Goal: Task Accomplishment & Management: Manage account settings

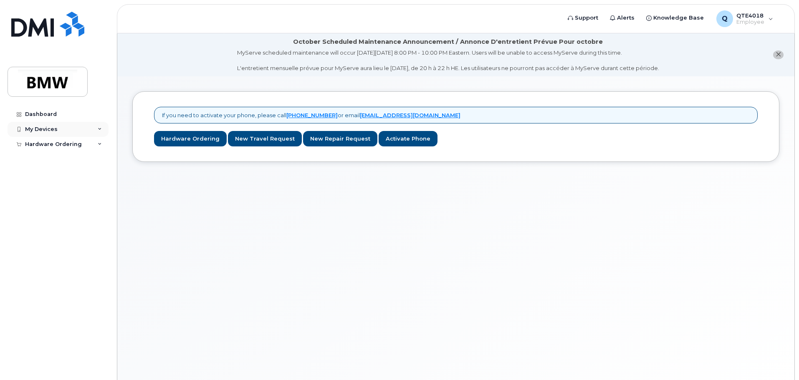
click at [93, 122] on div "My Devices" at bounding box center [58, 129] width 101 height 15
click at [57, 150] on link "Add Device" at bounding box center [65, 145] width 86 height 16
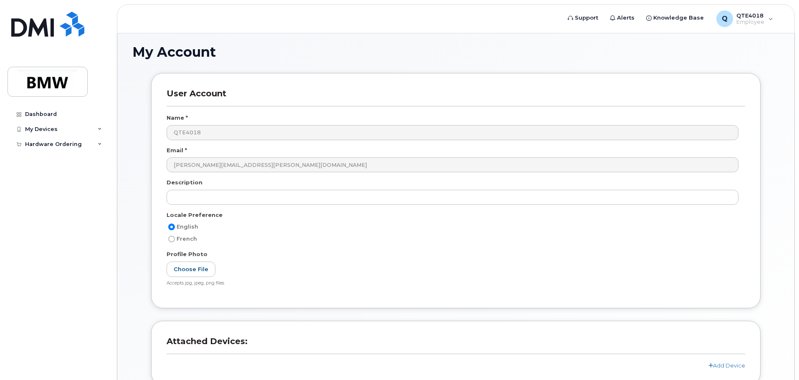
scroll to position [84, 0]
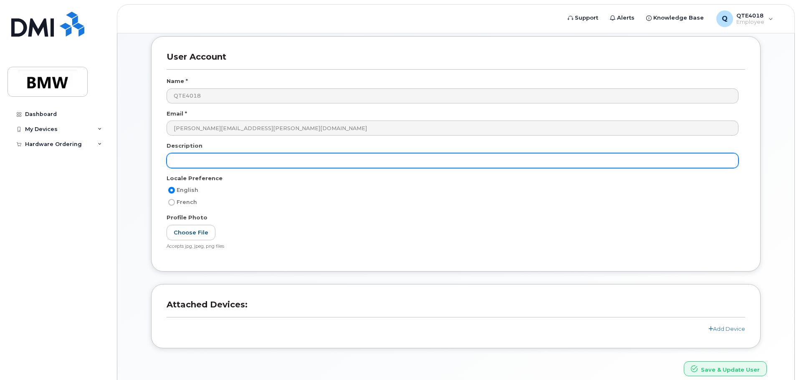
click at [221, 162] on input "text" at bounding box center [453, 160] width 572 height 15
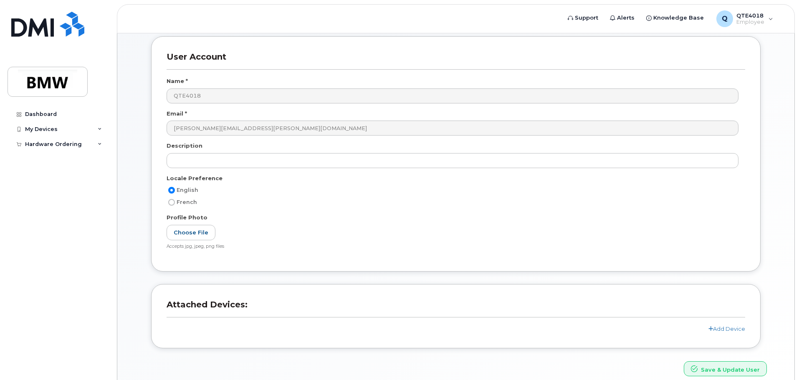
click at [215, 317] on h3 "Attached Devices:" at bounding box center [456, 309] width 579 height 18
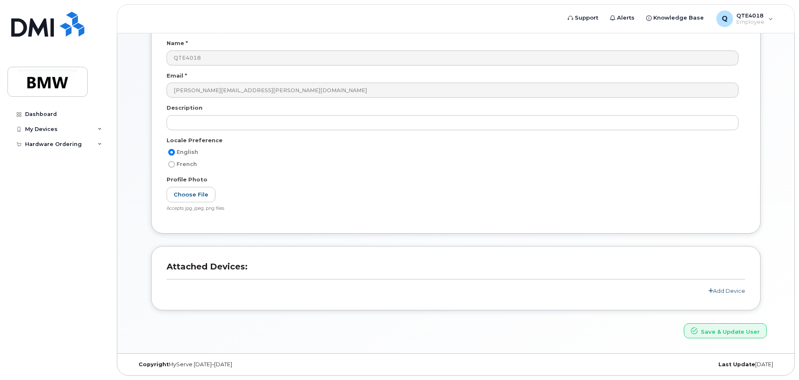
click at [722, 294] on link "Add Device" at bounding box center [727, 291] width 37 height 7
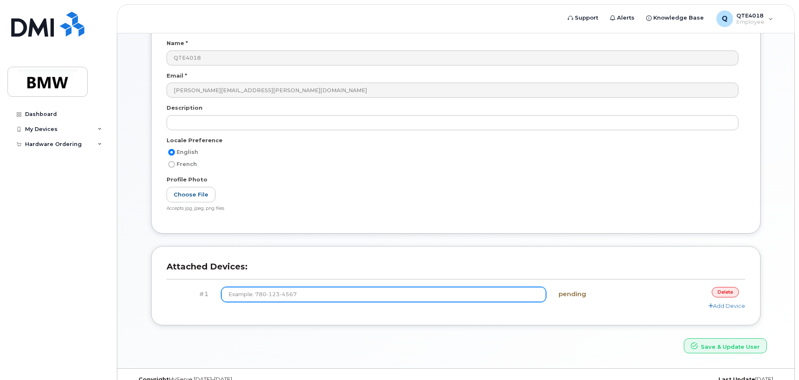
click at [307, 295] on input at bounding box center [383, 294] width 325 height 15
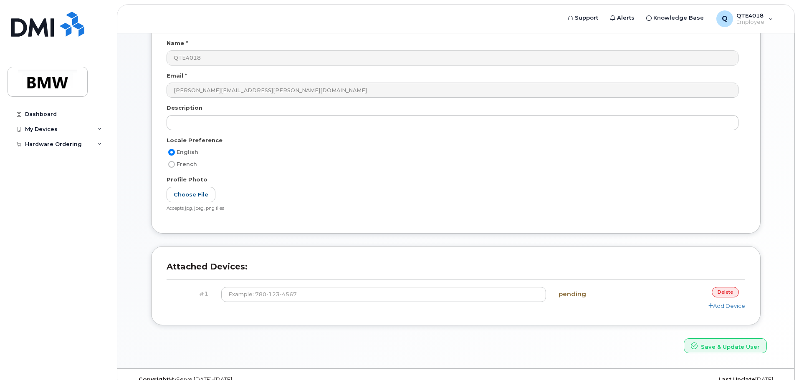
click at [191, 167] on span "French" at bounding box center [187, 164] width 20 height 6
click at [175, 167] on input "French" at bounding box center [171, 164] width 7 height 7
radio input "true"
